Goal: Transaction & Acquisition: Purchase product/service

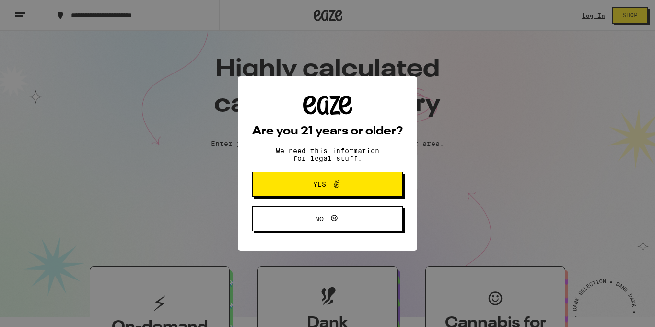
click at [360, 188] on span "Yes" at bounding box center [327, 184] width 73 height 12
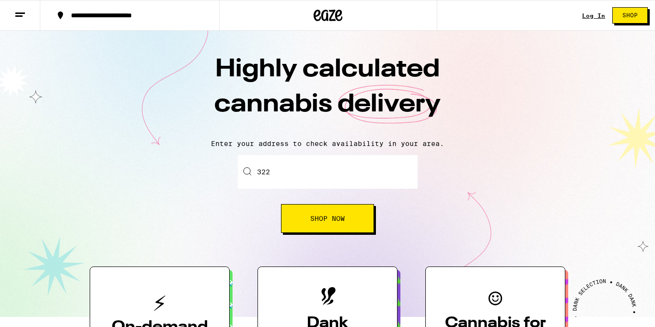
click at [346, 176] on input "322" at bounding box center [328, 172] width 180 height 34
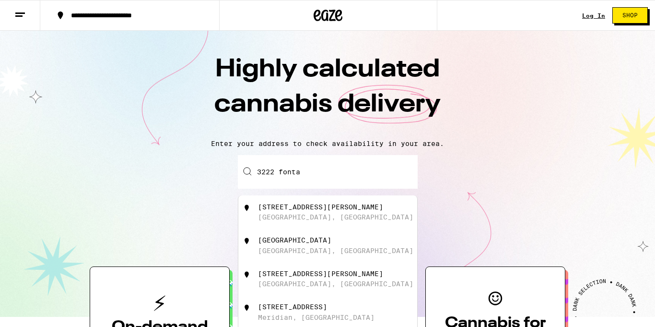
click at [331, 220] on div "[STREET_ADDRESS][PERSON_NAME]" at bounding box center [343, 212] width 171 height 18
type input "[STREET_ADDRESS][PERSON_NAME]"
